Goal: Find specific page/section: Find specific page/section

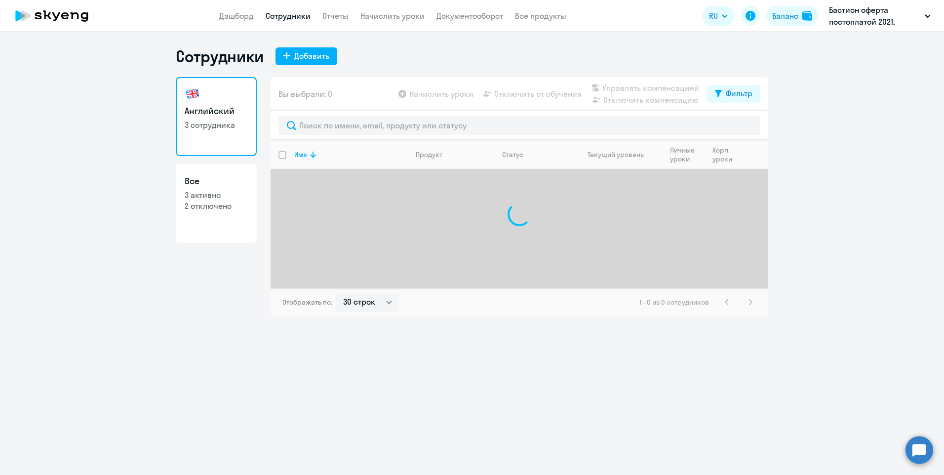
select select "30"
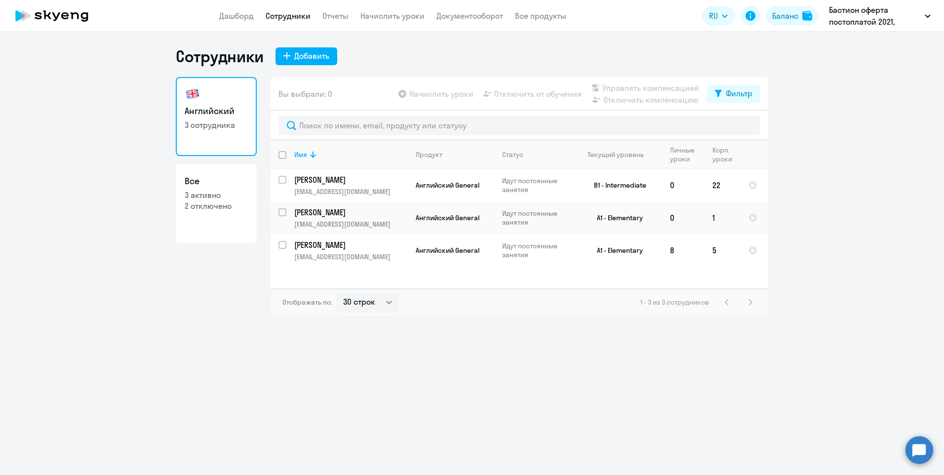
select select "30"
